Goal: Navigation & Orientation: Find specific page/section

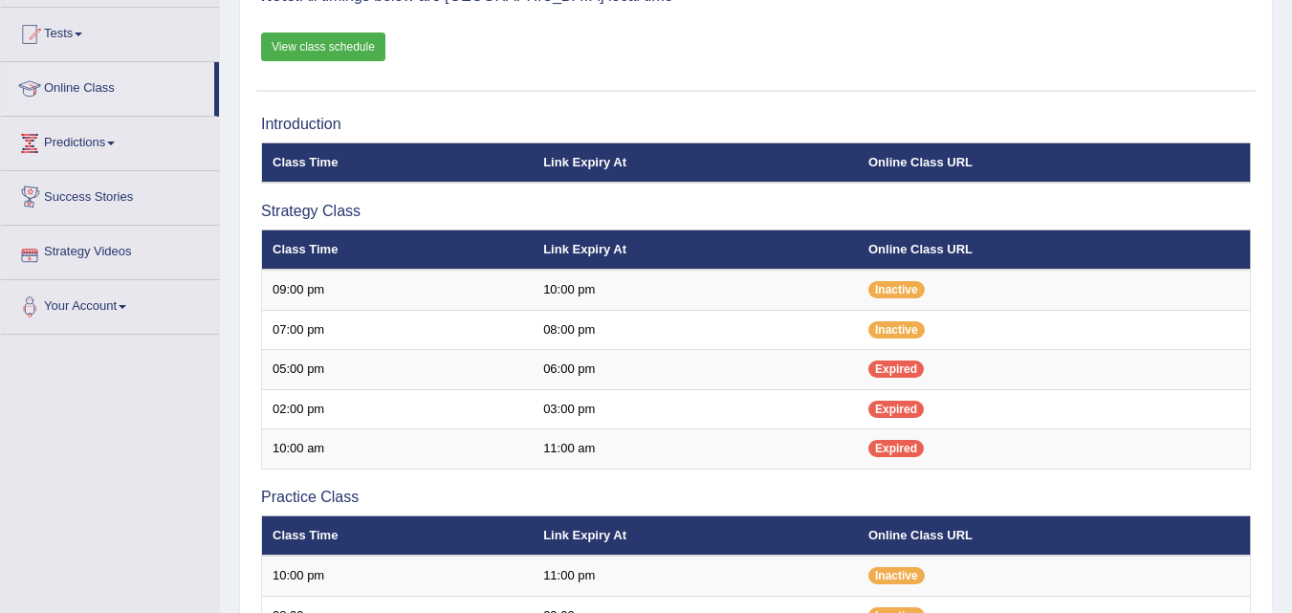
scroll to position [191, 0]
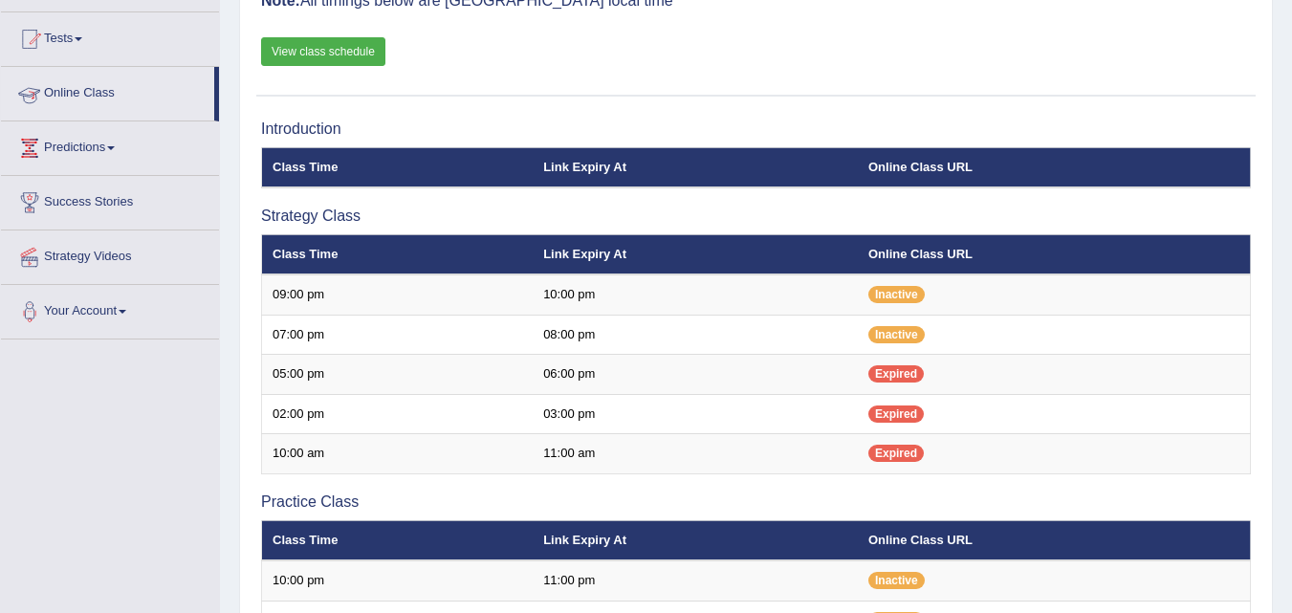
click at [93, 89] on link "Online Class" at bounding box center [107, 91] width 213 height 48
